Goal: Task Accomplishment & Management: Use online tool/utility

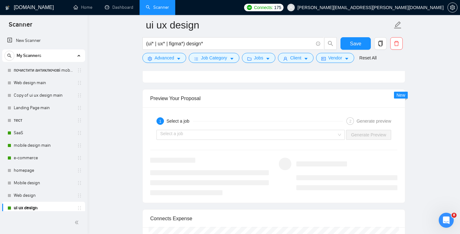
scroll to position [1245, 0]
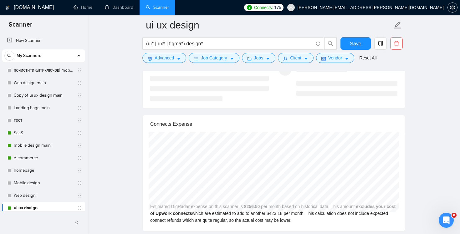
click at [35, 203] on link "ui ux design" at bounding box center [43, 208] width 59 height 13
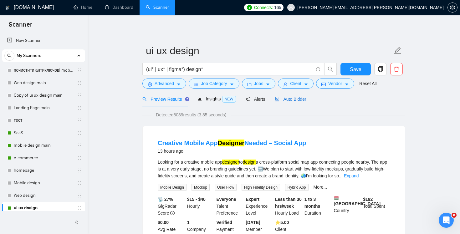
click at [293, 101] on span "Auto Bidder" at bounding box center [290, 99] width 31 height 5
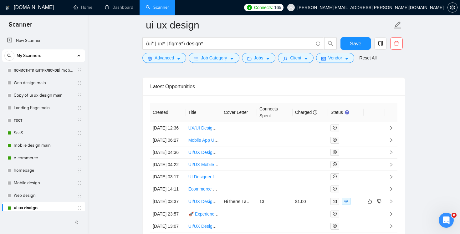
scroll to position [1588, 0]
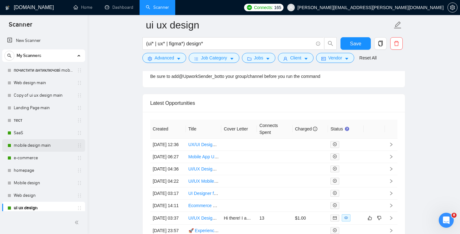
click at [27, 142] on link "mobile design main" at bounding box center [43, 145] width 59 height 13
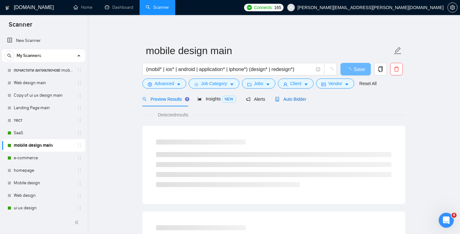
click at [289, 102] on div "Auto Bidder" at bounding box center [290, 99] width 31 height 7
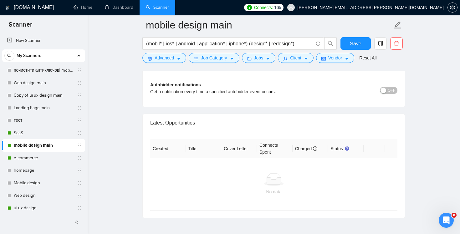
scroll to position [1517, 0]
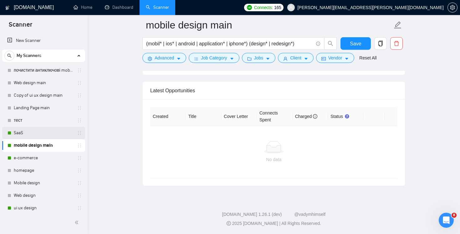
click at [42, 136] on link "SaaS" at bounding box center [43, 133] width 59 height 13
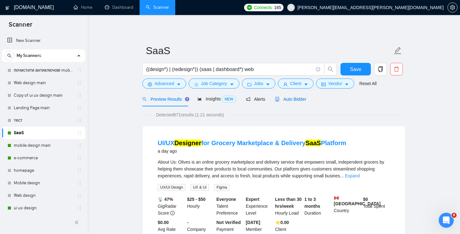
drag, startPoint x: 297, startPoint y: 101, endPoint x: 301, endPoint y: 105, distance: 5.5
click at [297, 101] on span "Auto Bidder" at bounding box center [290, 99] width 31 height 5
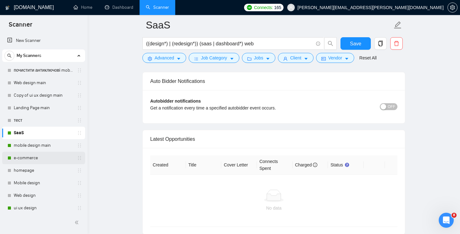
scroll to position [1416, 0]
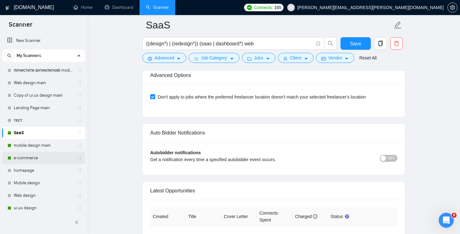
click at [41, 154] on link "e-commerce" at bounding box center [43, 158] width 59 height 13
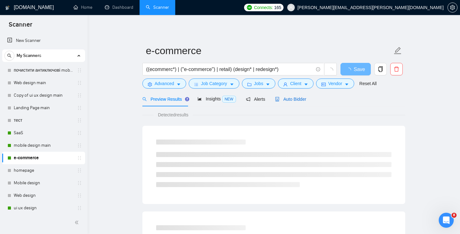
click at [301, 97] on span "Auto Bidder" at bounding box center [290, 99] width 31 height 5
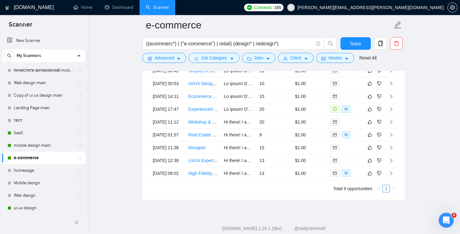
scroll to position [1547, 0]
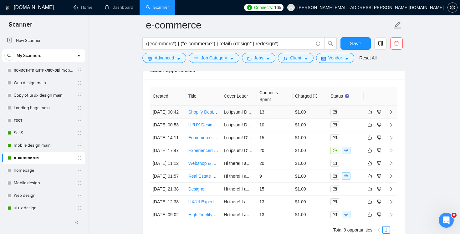
click at [297, 119] on td "$1.00" at bounding box center [311, 112] width 36 height 13
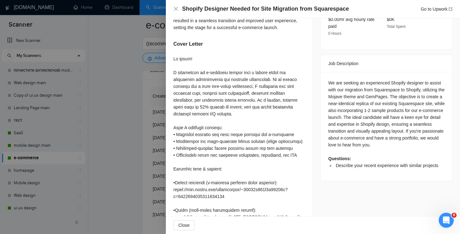
scroll to position [238, 0]
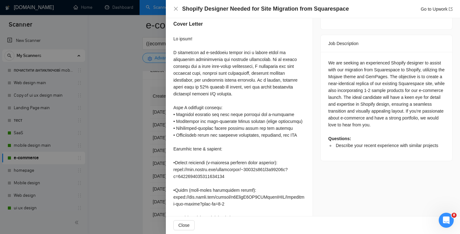
click at [393, 61] on div "We are seeking an experienced Shopify designer to assist with our migration fro…" at bounding box center [386, 104] width 116 height 90
copy div "Squarespace"
click at [176, 6] on div "Shopify Designer Needed for Site Migration from Squarespace Go to Upwork" at bounding box center [312, 9] width 279 height 8
click at [181, 11] on div "Shopify Designer Needed for Site Migration from Squarespace Go to Upwork" at bounding box center [312, 9] width 279 height 8
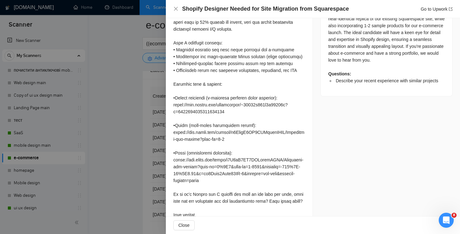
scroll to position [335, 0]
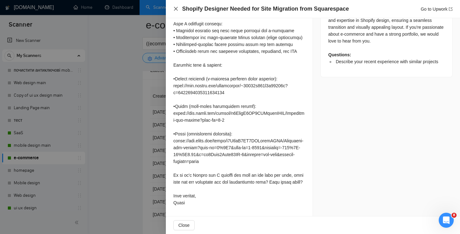
click at [175, 6] on div "Shopify Designer Needed for Site Migration from Squarespace Go to Upwork" at bounding box center [312, 9] width 279 height 8
click at [179, 10] on div "Shopify Designer Needed for Site Migration from Squarespace Go to Upwork" at bounding box center [312, 9] width 279 height 8
click at [175, 10] on icon "close" at bounding box center [176, 9] width 4 height 4
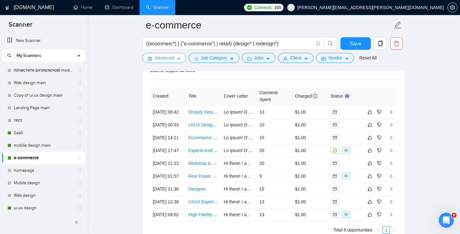
click at [172, 56] on span "Advanced" at bounding box center [164, 57] width 19 height 7
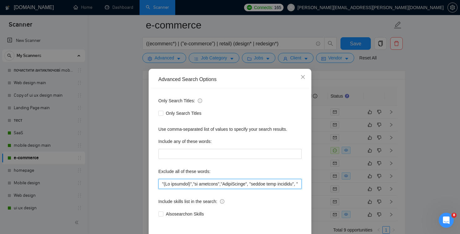
click at [262, 187] on input "text" at bounding box center [229, 184] width 143 height 10
click at [258, 185] on input "text" at bounding box center [229, 184] width 143 height 10
drag, startPoint x: 256, startPoint y: 185, endPoint x: 391, endPoint y: 210, distance: 137.2
click at [391, 210] on div "Advanced Search Options Only Search Titles: Only Search Titles Use comma-separa…" at bounding box center [230, 117] width 460 height 234
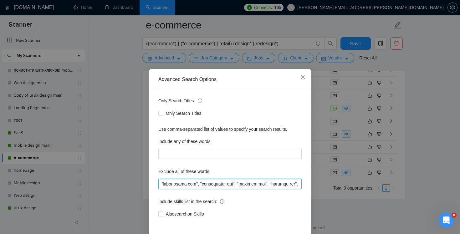
paste input "Squarespace"
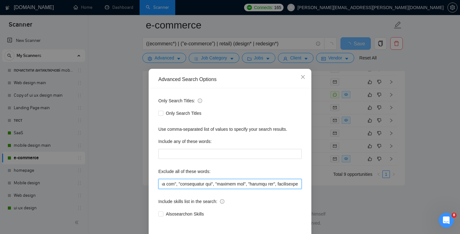
scroll to position [26, 0]
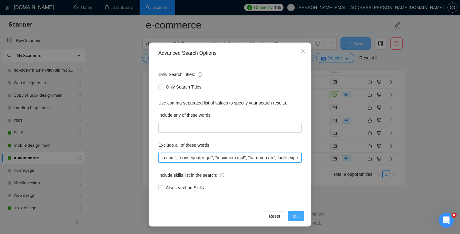
type input ""(No agencies)","no agencies","LearnWorlds", "domain name purchase", "website h…"
click at [295, 213] on button "OK" at bounding box center [296, 216] width 16 height 10
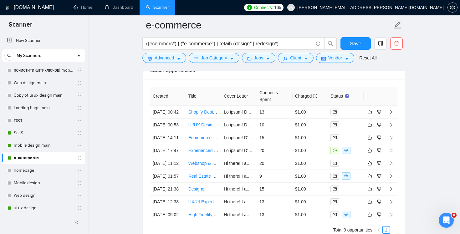
scroll to position [0, 0]
click at [355, 44] on span "Save" at bounding box center [355, 44] width 11 height 8
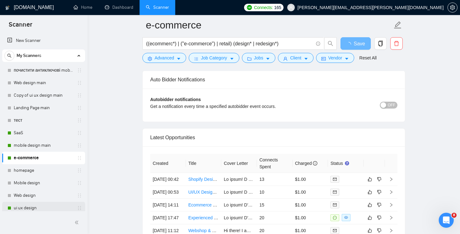
click at [44, 209] on link "ui ux design" at bounding box center [43, 208] width 59 height 13
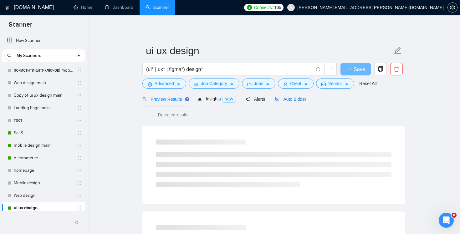
click at [295, 100] on span "Auto Bidder" at bounding box center [290, 99] width 31 height 5
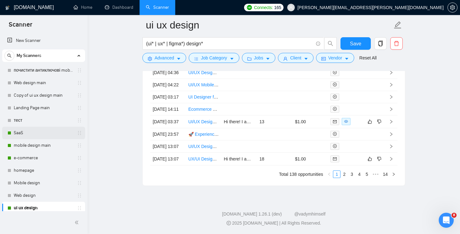
click at [48, 132] on link "SaaS" at bounding box center [43, 133] width 59 height 13
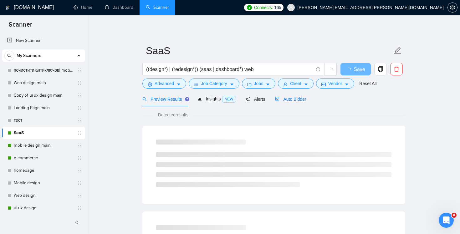
click at [289, 101] on span "Auto Bidder" at bounding box center [290, 99] width 31 height 5
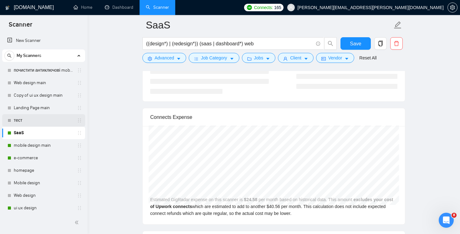
scroll to position [91, 0]
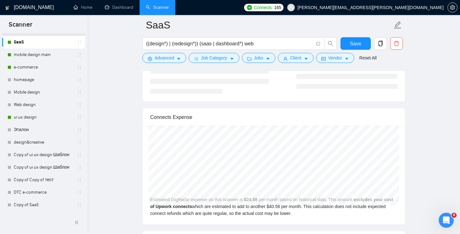
click at [59, 120] on link "ui ux design" at bounding box center [43, 117] width 59 height 13
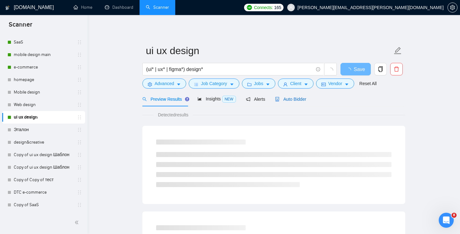
click at [295, 99] on span "Auto Bidder" at bounding box center [290, 99] width 31 height 5
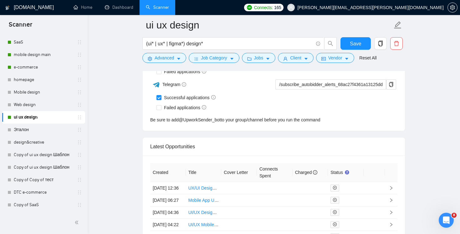
scroll to position [1625, 0]
